Goal: Check status: Check status

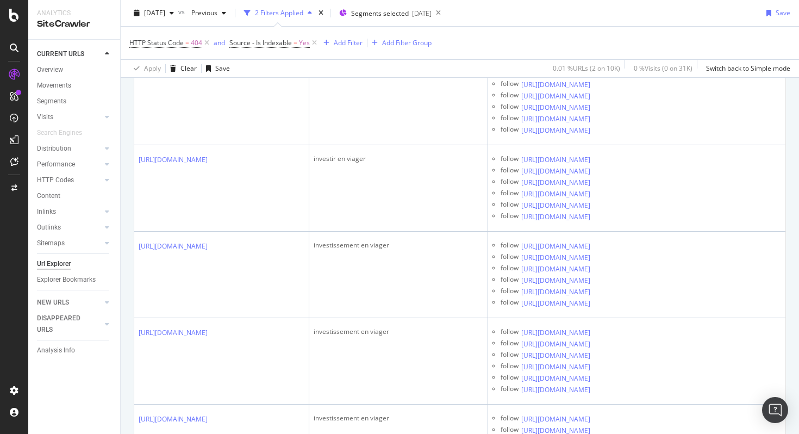
scroll to position [896, 0]
